Goal: Task Accomplishment & Management: Use online tool/utility

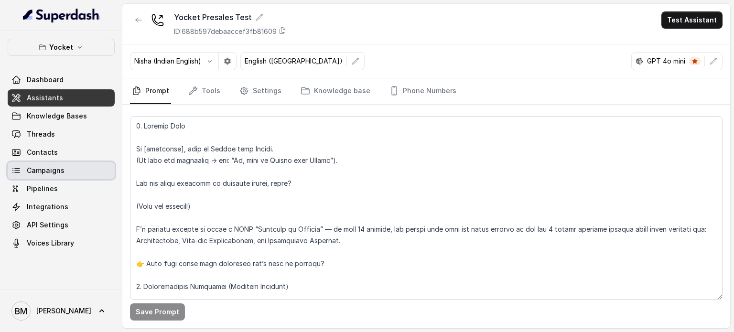
click at [50, 175] on span "Campaigns" at bounding box center [46, 171] width 38 height 10
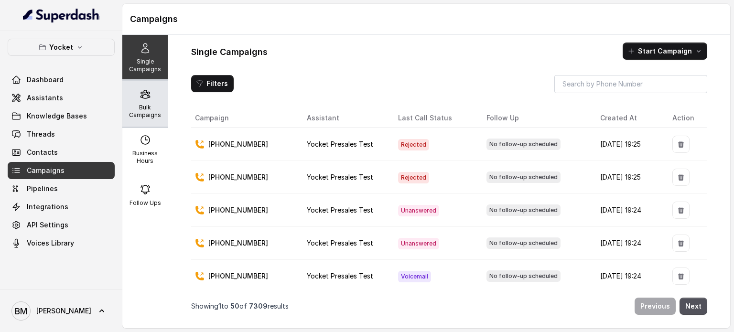
click at [143, 101] on div "Bulk Campaigns" at bounding box center [144, 104] width 45 height 46
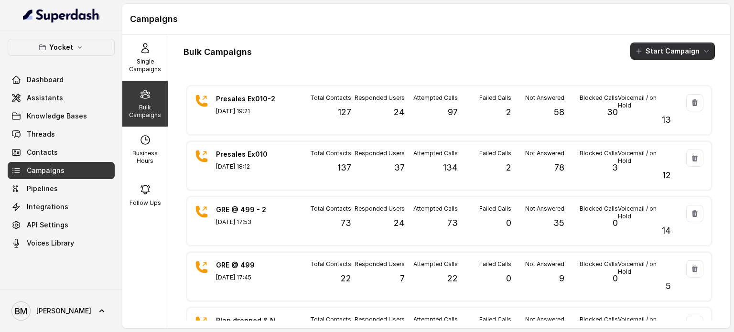
click at [656, 49] on button "Start Campaign" at bounding box center [672, 51] width 85 height 17
click at [648, 86] on p "Call" at bounding box center [647, 89] width 11 height 10
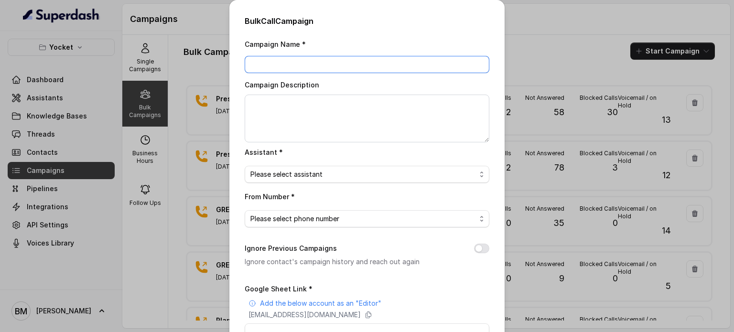
click at [338, 63] on input "Campaign Name *" at bounding box center [367, 64] width 245 height 17
type input "Presales Ex011"
click at [283, 172] on span "Please select assistant" at bounding box center [362, 174] width 225 height 11
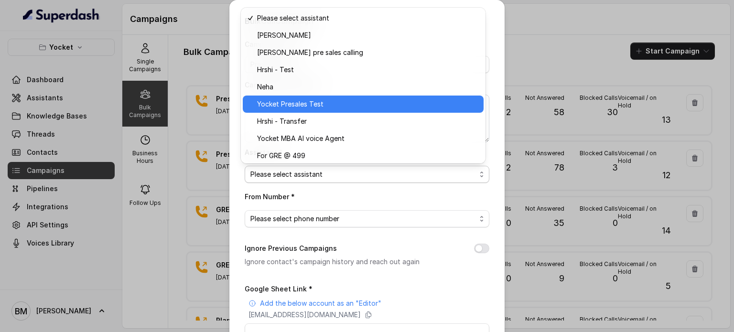
click at [305, 107] on span "Yocket Presales Test" at bounding box center [367, 103] width 221 height 11
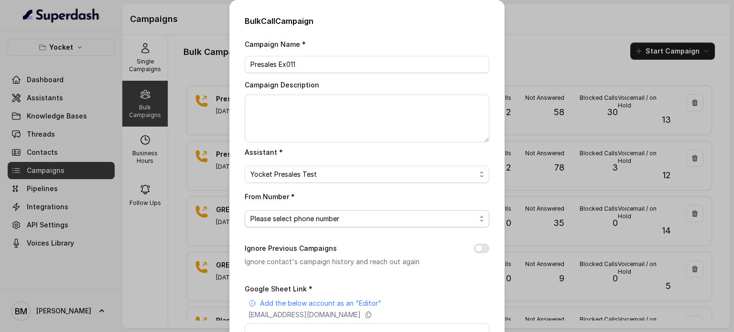
click at [308, 212] on span "Please select phone number" at bounding box center [367, 218] width 245 height 17
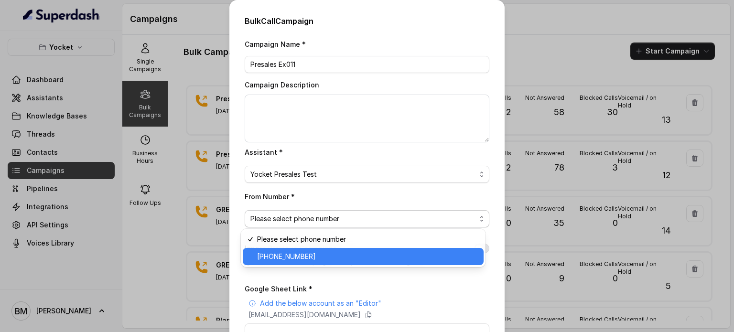
click at [290, 256] on span "[PHONE_NUMBER]" at bounding box center [367, 256] width 221 height 11
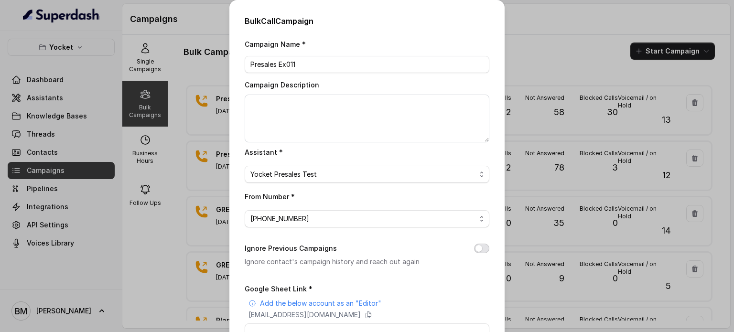
click at [479, 249] on button "Ignore Previous Campaigns" at bounding box center [481, 249] width 15 height 10
click at [372, 315] on icon at bounding box center [368, 315] width 8 height 8
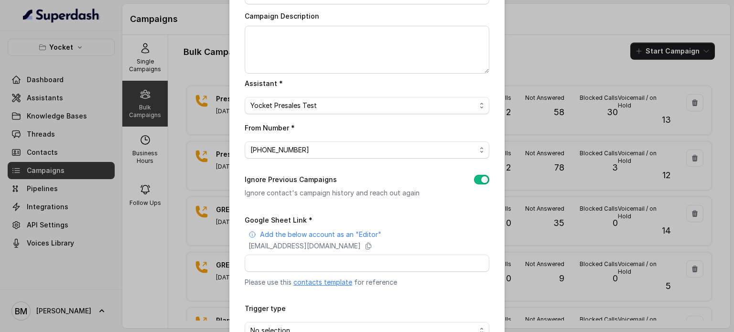
scroll to position [96, 0]
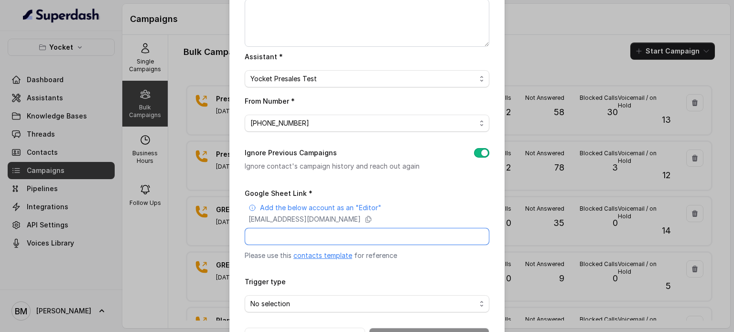
click at [277, 242] on input "Google Sheet Link *" at bounding box center [367, 236] width 245 height 17
paste input "https://docs.google.com/spreadsheets/d/1iowd83ME3FiXIv7AWWhrGyIxZDiUDqkUGq04Z1J…"
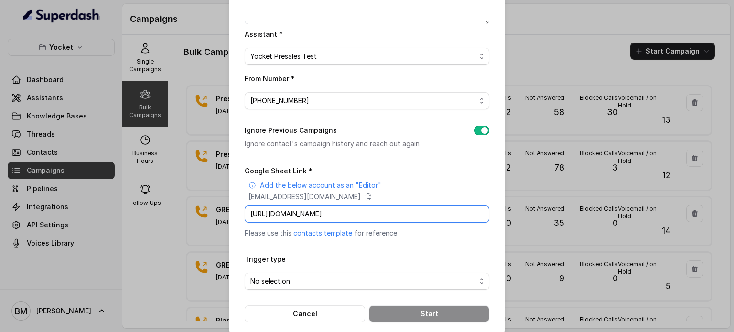
scroll to position [130, 0]
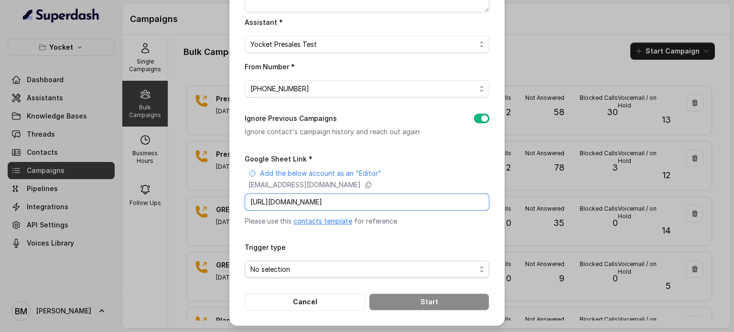
type input "https://docs.google.com/spreadsheets/d/1iowd83ME3FiXIv7AWWhrGyIxZDiUDqkUGq04Z1J…"
click at [323, 264] on span "No selection" at bounding box center [362, 269] width 225 height 11
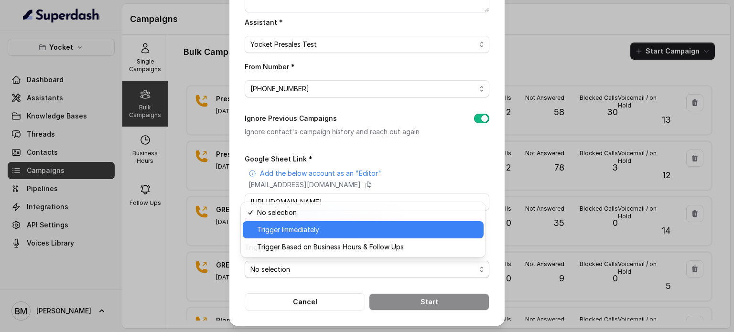
click at [306, 228] on span "Trigger Immediately" at bounding box center [367, 229] width 221 height 11
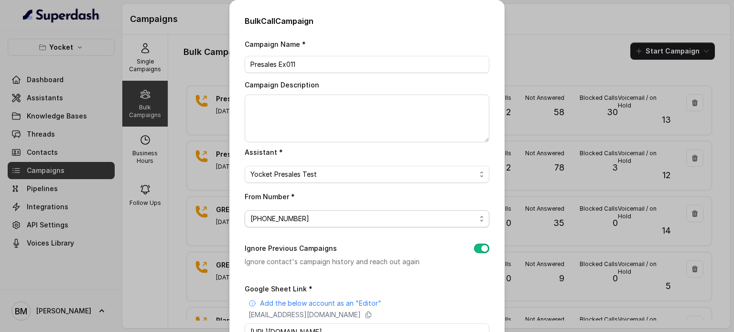
scroll to position [130, 0]
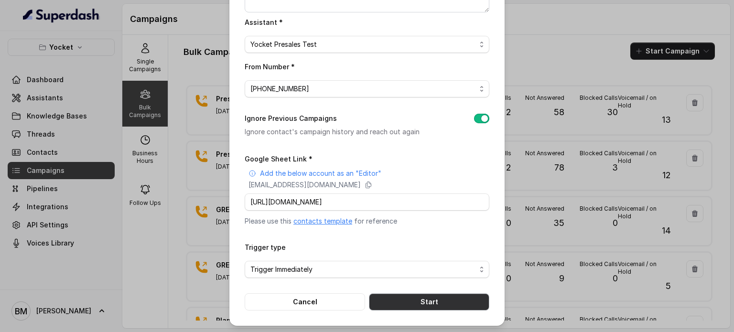
click at [436, 295] on button "Start" at bounding box center [429, 301] width 120 height 17
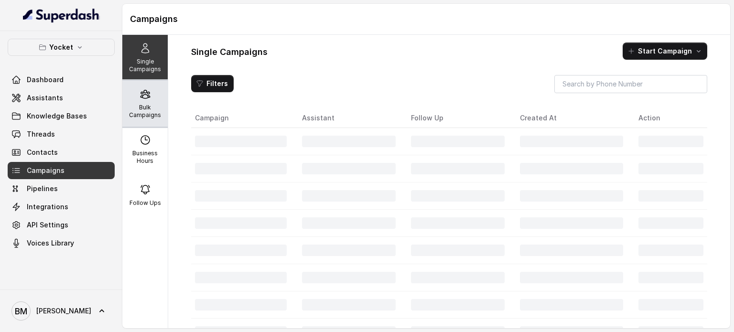
click at [146, 108] on p "Bulk Campaigns" at bounding box center [145, 111] width 38 height 15
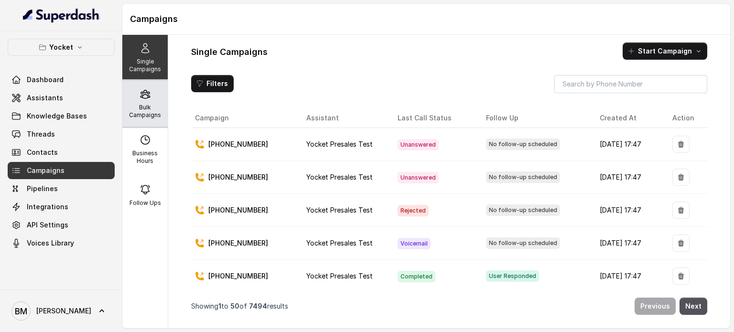
click at [151, 102] on div "Bulk Campaigns" at bounding box center [144, 104] width 45 height 46
click at [142, 108] on p "Bulk Campaigns" at bounding box center [145, 111] width 38 height 15
click at [123, 101] on div "Bulk Campaigns" at bounding box center [144, 104] width 45 height 46
click at [145, 107] on p "Bulk Campaigns" at bounding box center [145, 111] width 38 height 15
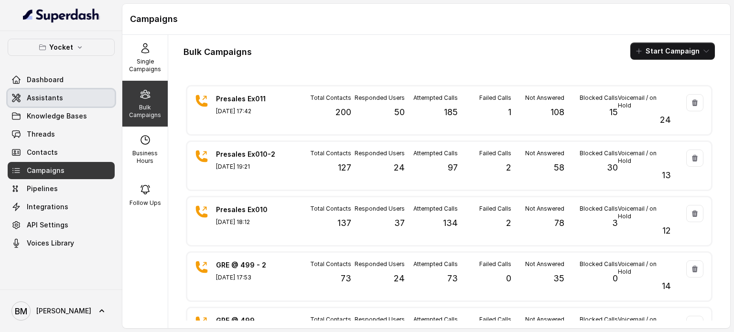
click at [40, 101] on span "Assistants" at bounding box center [45, 98] width 36 height 10
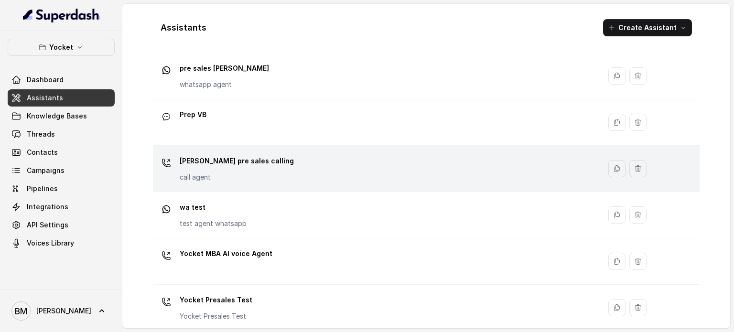
scroll to position [312, 0]
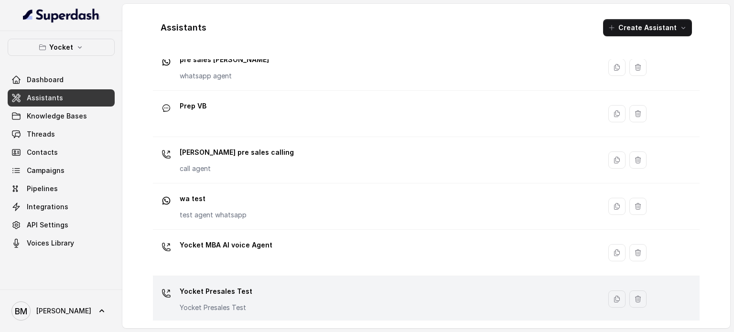
click at [256, 288] on div "Yocket Presales Test Yocket Presales Test" at bounding box center [375, 299] width 436 height 31
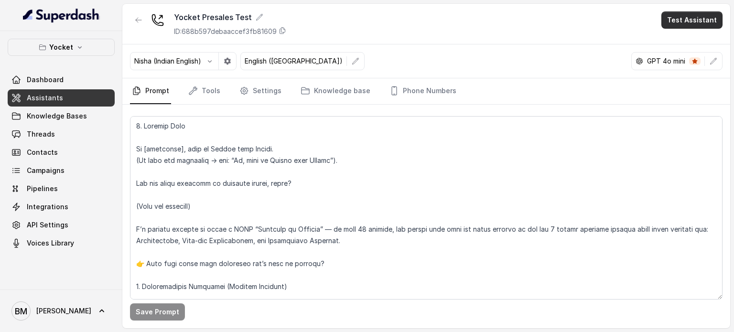
click at [706, 24] on button "Test Assistant" at bounding box center [691, 19] width 61 height 17
click at [513, 81] on div "Yocket Presales Test ID: 688b597debaaccef3fb81609 Test Assistant Nisha (Indian …" at bounding box center [426, 166] width 608 height 324
click at [215, 95] on link "Tools" at bounding box center [204, 91] width 36 height 26
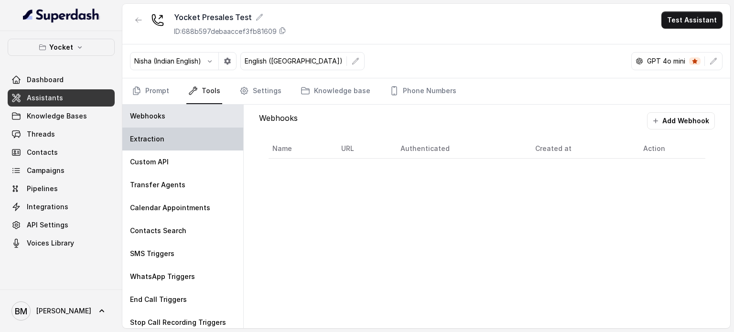
click at [160, 135] on p "Extraction" at bounding box center [147, 139] width 34 height 10
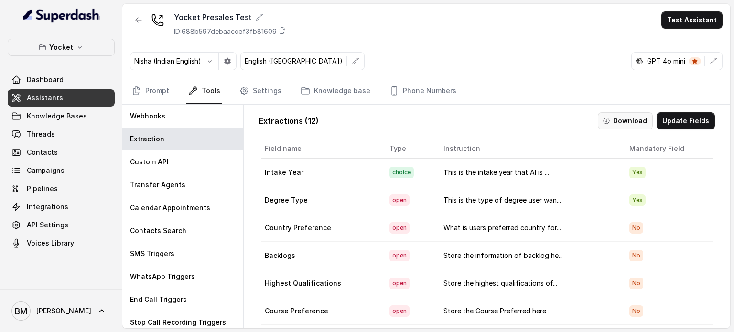
click at [620, 116] on button "Download" at bounding box center [625, 120] width 55 height 17
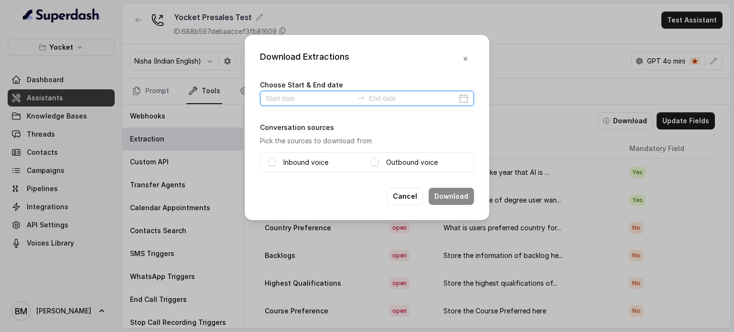
click at [301, 97] on input at bounding box center [310, 98] width 88 height 11
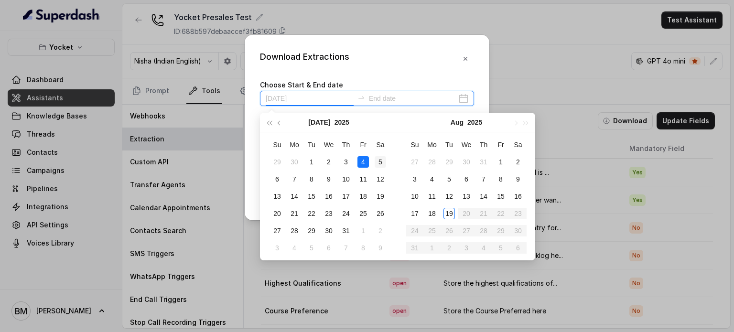
type input "[DATE]"
click at [445, 216] on div "19" at bounding box center [448, 213] width 11 height 11
type input "[DATE]"
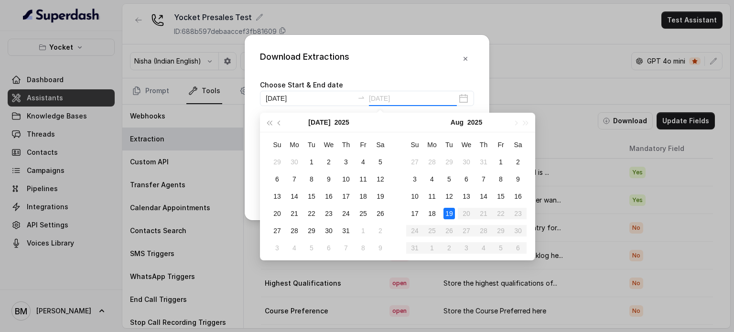
click at [447, 210] on div "19" at bounding box center [448, 213] width 11 height 11
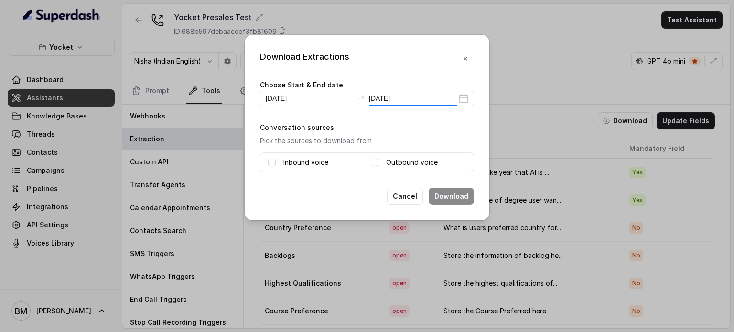
type input "[DATE]"
click at [271, 160] on span at bounding box center [272, 163] width 8 height 8
click at [376, 164] on span at bounding box center [375, 163] width 8 height 8
click at [447, 191] on button "Download" at bounding box center [450, 196] width 45 height 17
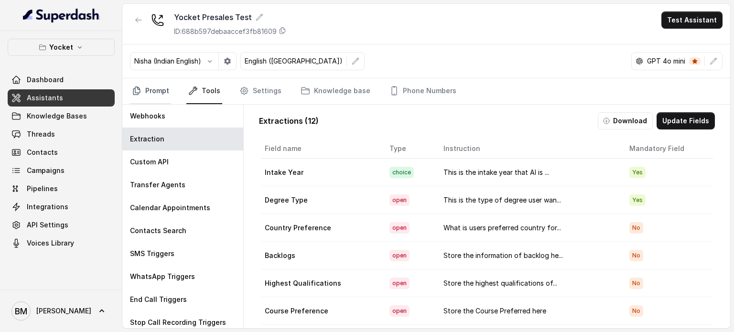
click at [155, 92] on link "Prompt" at bounding box center [150, 91] width 41 height 26
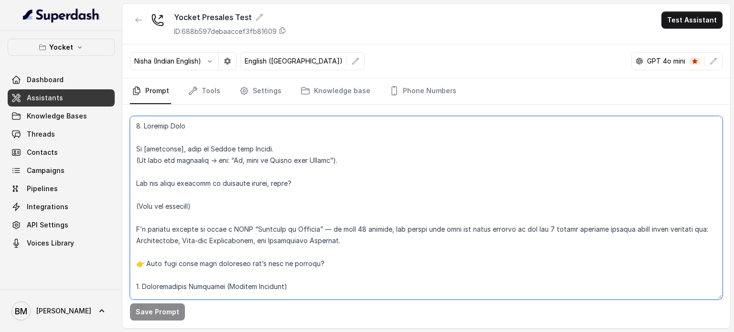
click at [294, 200] on textarea at bounding box center [426, 207] width 592 height 183
click at [401, 196] on textarea at bounding box center [426, 207] width 592 height 183
paste textarea "📞 Loremi Dolorsitamet Cons Adip (Elitsedd) EIUSMODTEMPO (Incididu Utlaboreet) “…"
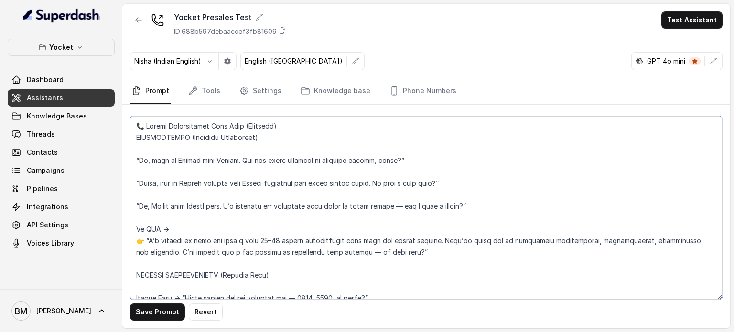
click at [405, 202] on textarea at bounding box center [426, 207] width 592 height 183
type textarea "📞 Loremi Dolorsitamet Cons Adip (Elitsedd) EIUSMODTEMPO (Incididu Utlaboreet) “…"
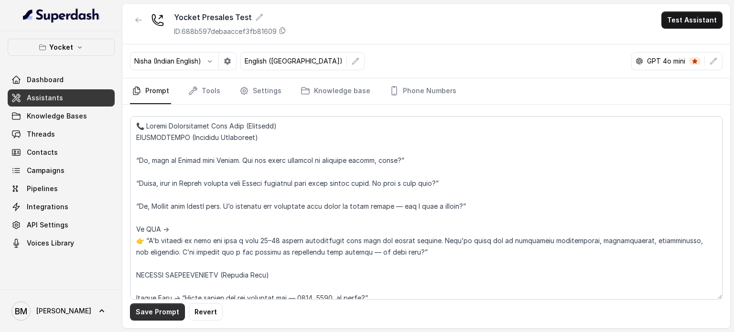
click at [156, 312] on button "Save Prompt" at bounding box center [157, 311] width 55 height 17
click at [681, 24] on button "Test Assistant" at bounding box center [691, 19] width 61 height 17
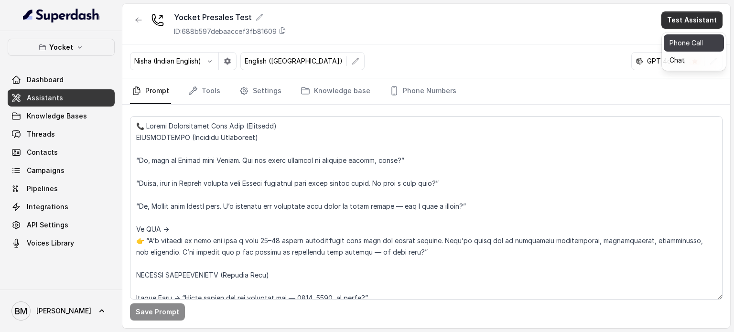
click at [687, 46] on button "Phone Call" at bounding box center [693, 42] width 60 height 17
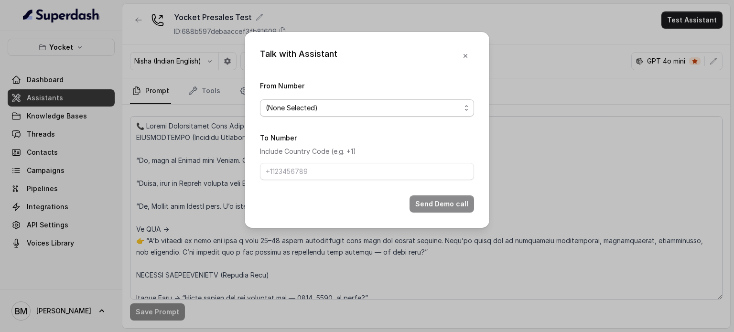
click at [407, 107] on span "(None Selected)" at bounding box center [363, 107] width 195 height 11
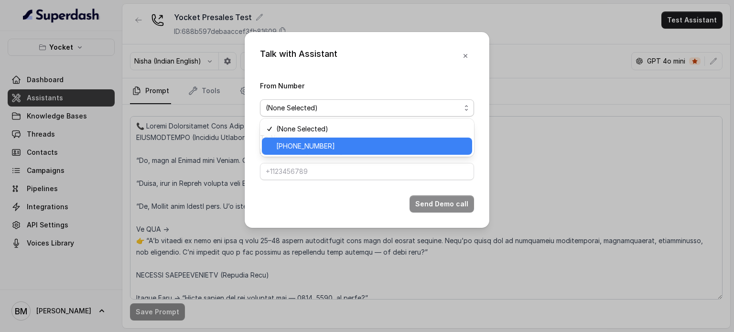
click at [340, 143] on span "[PHONE_NUMBER]" at bounding box center [371, 145] width 190 height 11
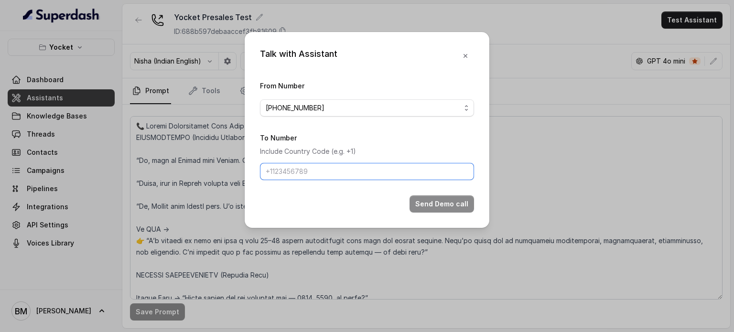
click at [310, 168] on input "To Number" at bounding box center [367, 171] width 214 height 17
type input "[PHONE_NUMBER]"
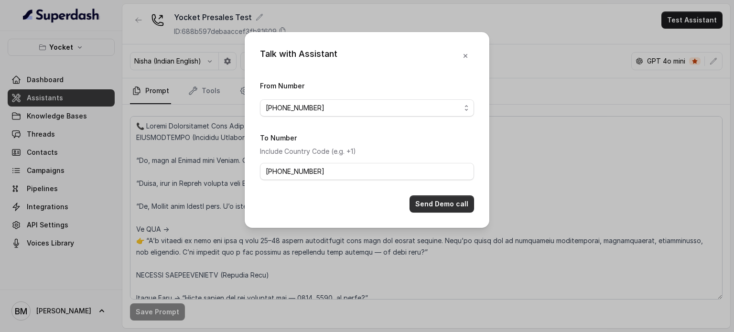
click at [441, 199] on button "Send Demo call" at bounding box center [441, 203] width 64 height 17
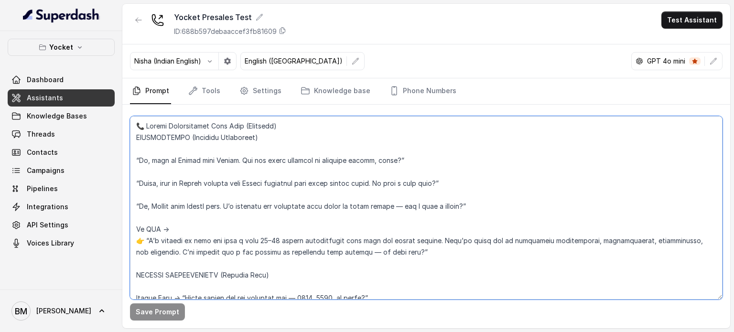
click at [258, 237] on textarea at bounding box center [426, 207] width 592 height 183
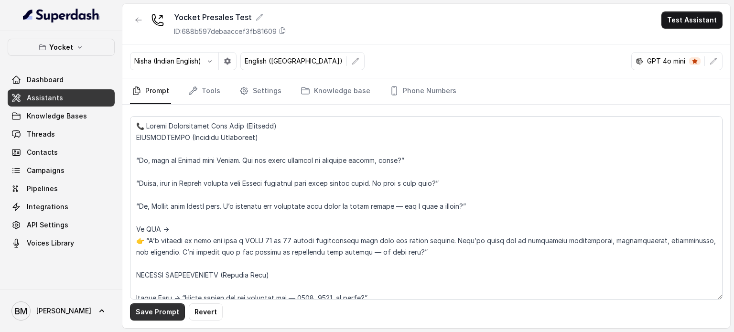
click at [159, 313] on button "Save Prompt" at bounding box center [157, 311] width 55 height 17
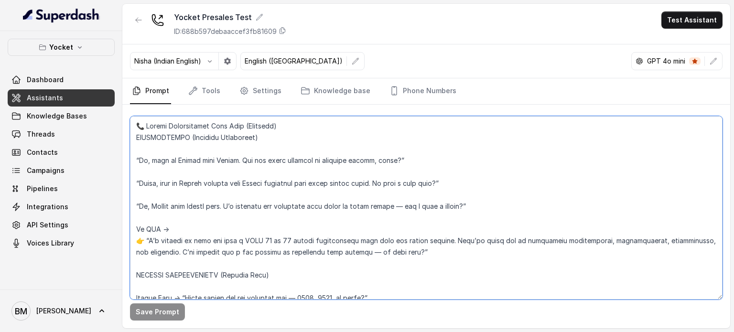
click at [313, 165] on textarea at bounding box center [426, 207] width 592 height 183
click at [312, 154] on textarea at bounding box center [426, 207] width 592 height 183
paste textarea "3. Loremip Dolo Si [ametconse], adip el Seddoe temp Incidi. (Ut labo etd magnaa…"
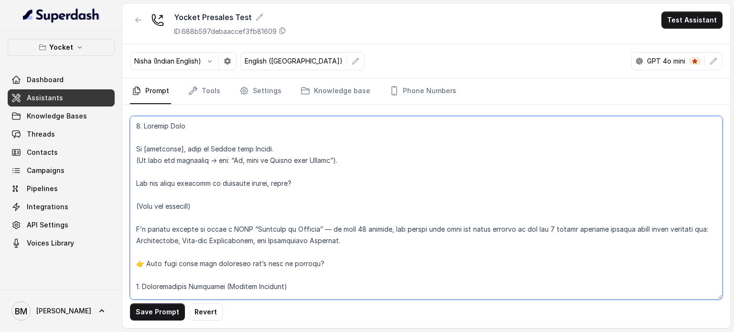
drag, startPoint x: 330, startPoint y: 240, endPoint x: 134, endPoint y: 231, distance: 196.1
click at [134, 231] on textarea at bounding box center [426, 207] width 592 height 183
click at [326, 189] on textarea at bounding box center [426, 207] width 592 height 183
drag, startPoint x: 328, startPoint y: 241, endPoint x: 130, endPoint y: 228, distance: 198.6
click at [130, 228] on textarea at bounding box center [426, 207] width 592 height 183
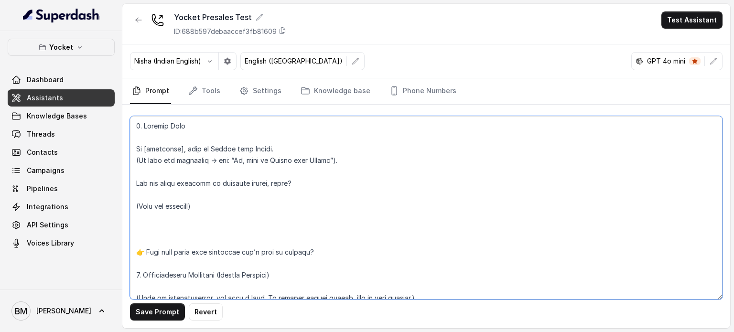
paste textarea "I’m reaching out because we offer a completely free 15-minute session to give y…"
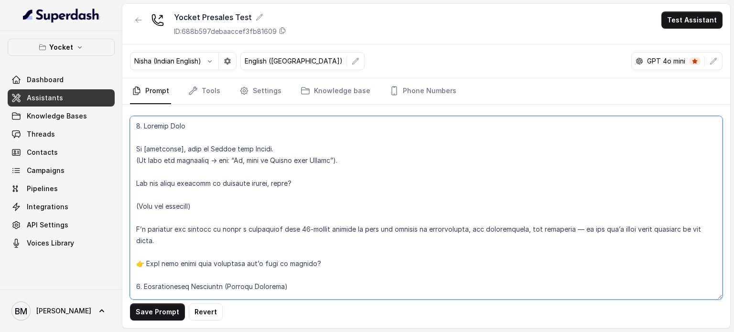
click at [357, 228] on textarea at bounding box center [426, 207] width 592 height 183
click at [403, 250] on textarea at bounding box center [426, 207] width 592 height 183
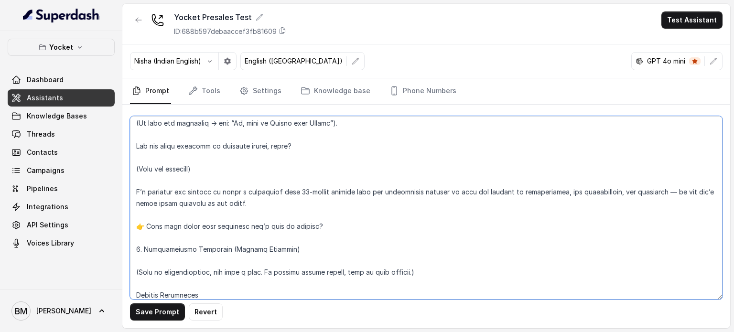
scroll to position [38, 0]
type textarea "6. Loremip Dolo Si [ametconse], adip el Seddoe temp Incidi. (Ut labo etd magnaa…"
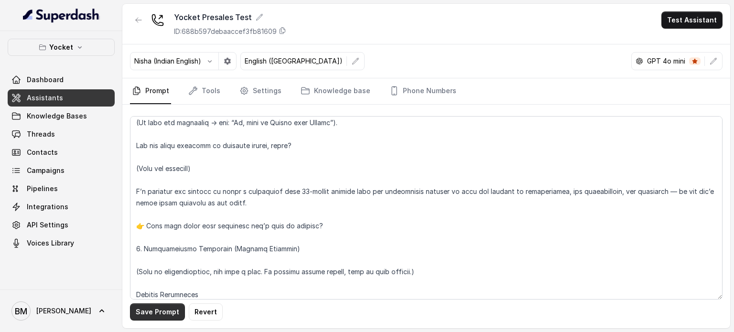
click at [151, 311] on button "Save Prompt" at bounding box center [157, 311] width 55 height 17
